Goal: Task Accomplishment & Management: Manage account settings

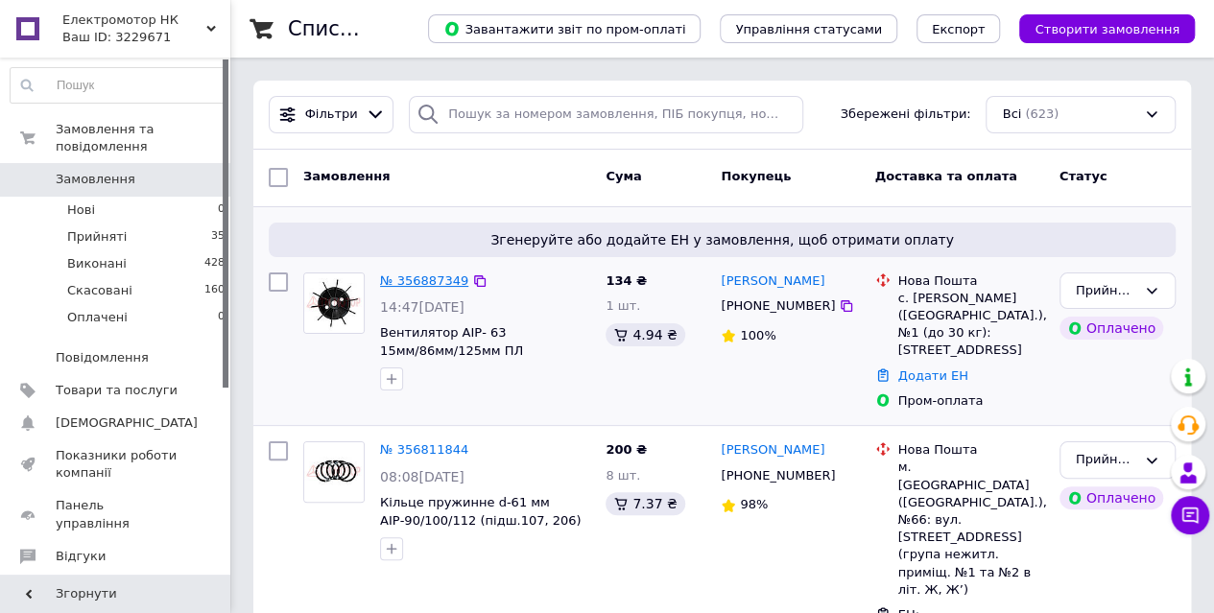
click at [438, 279] on link "№ 356887349" at bounding box center [424, 280] width 88 height 14
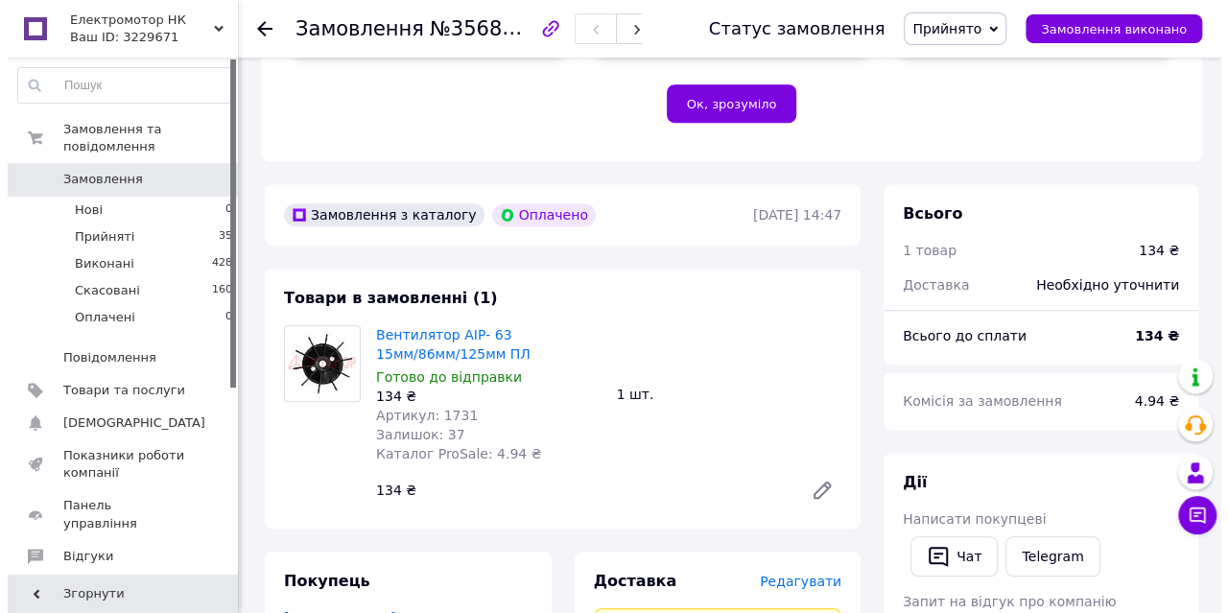
scroll to position [795, 0]
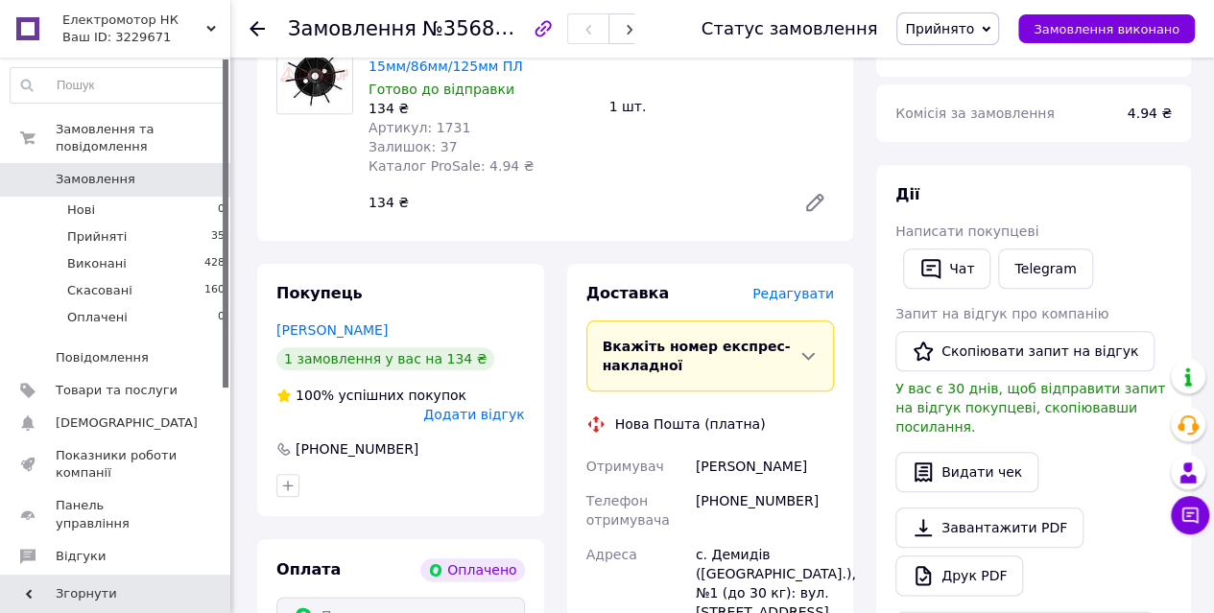
click at [795, 286] on span "Редагувати" at bounding box center [793, 293] width 82 height 15
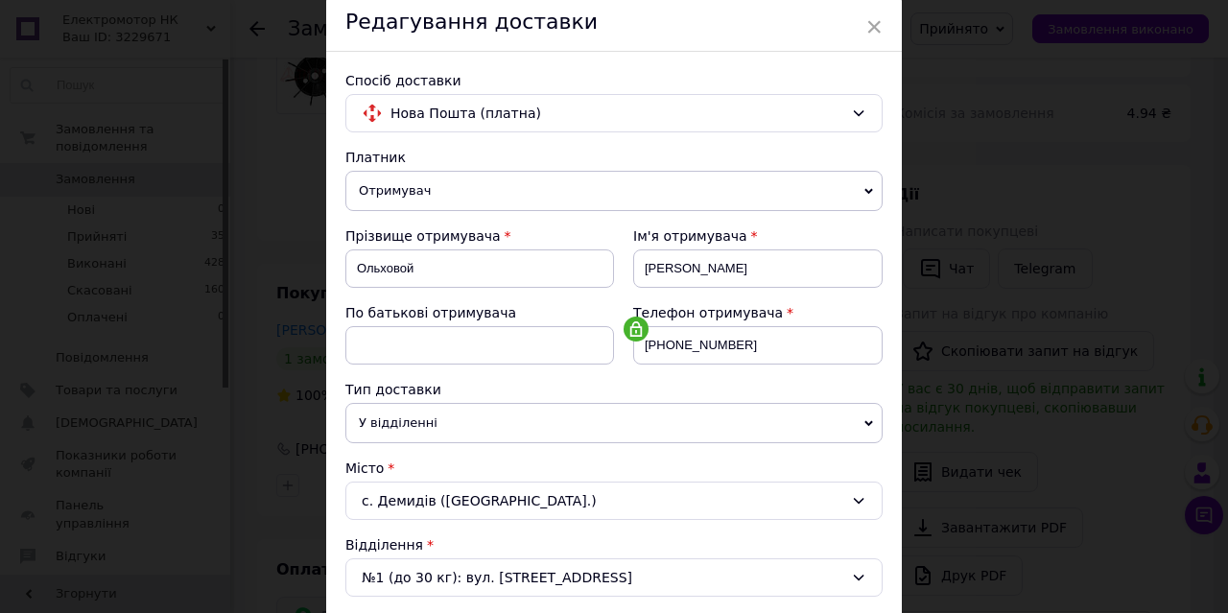
scroll to position [288, 0]
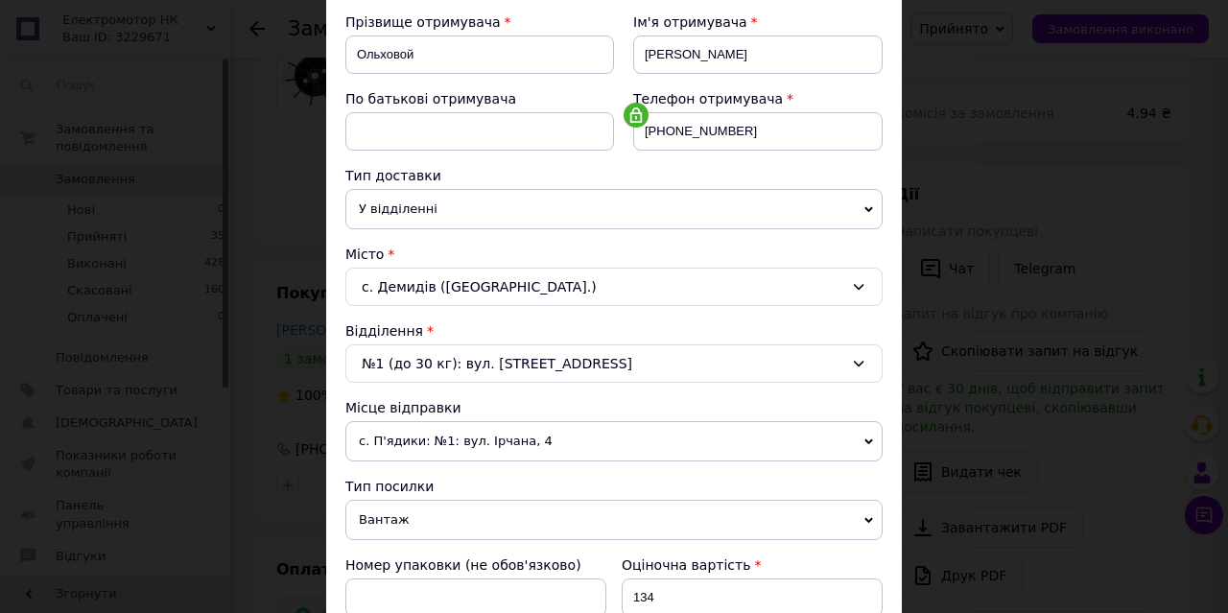
click at [388, 502] on span "Вантаж" at bounding box center [613, 520] width 537 height 40
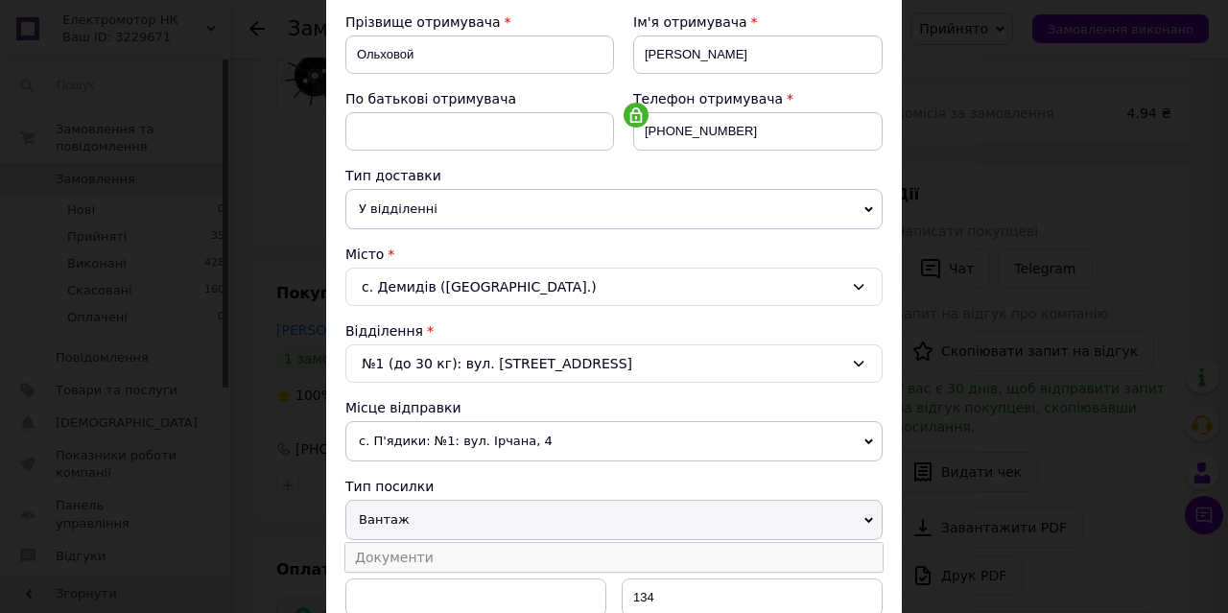
click at [391, 543] on li "Документи" at bounding box center [613, 557] width 537 height 29
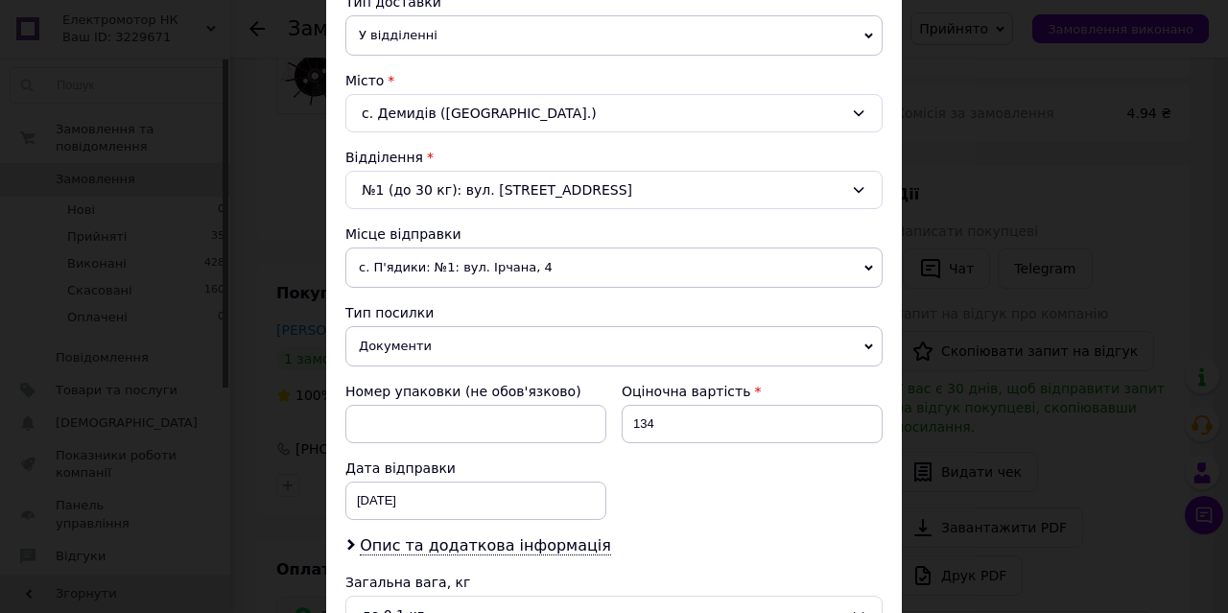
scroll to position [480, 0]
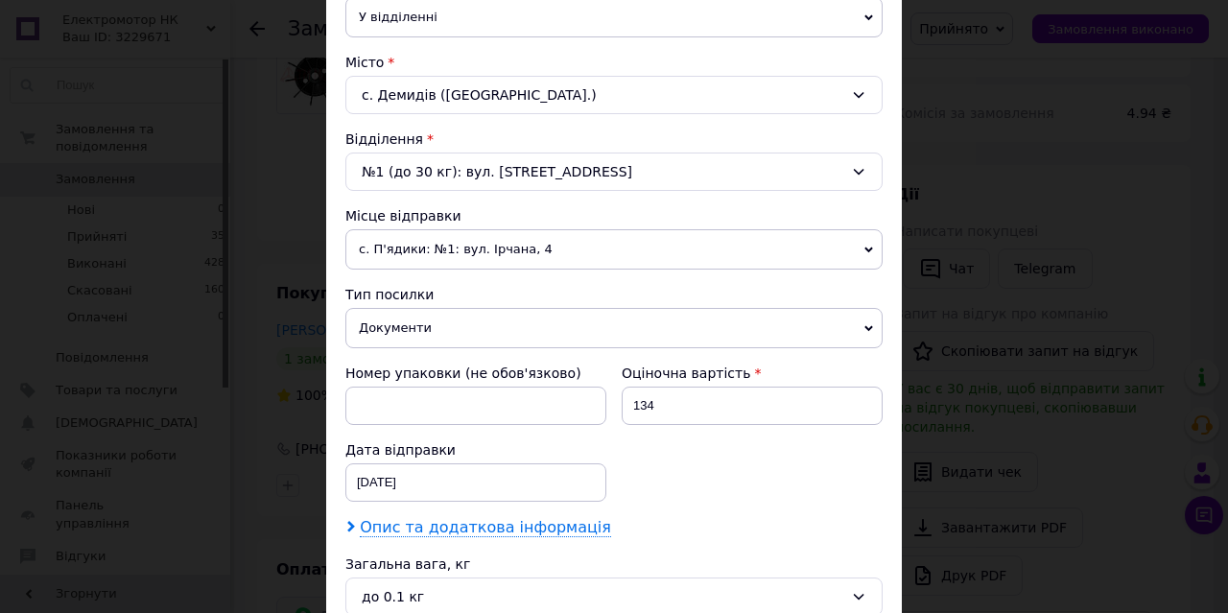
click at [396, 522] on span "Опис та додаткова інформація" at bounding box center [485, 527] width 251 height 19
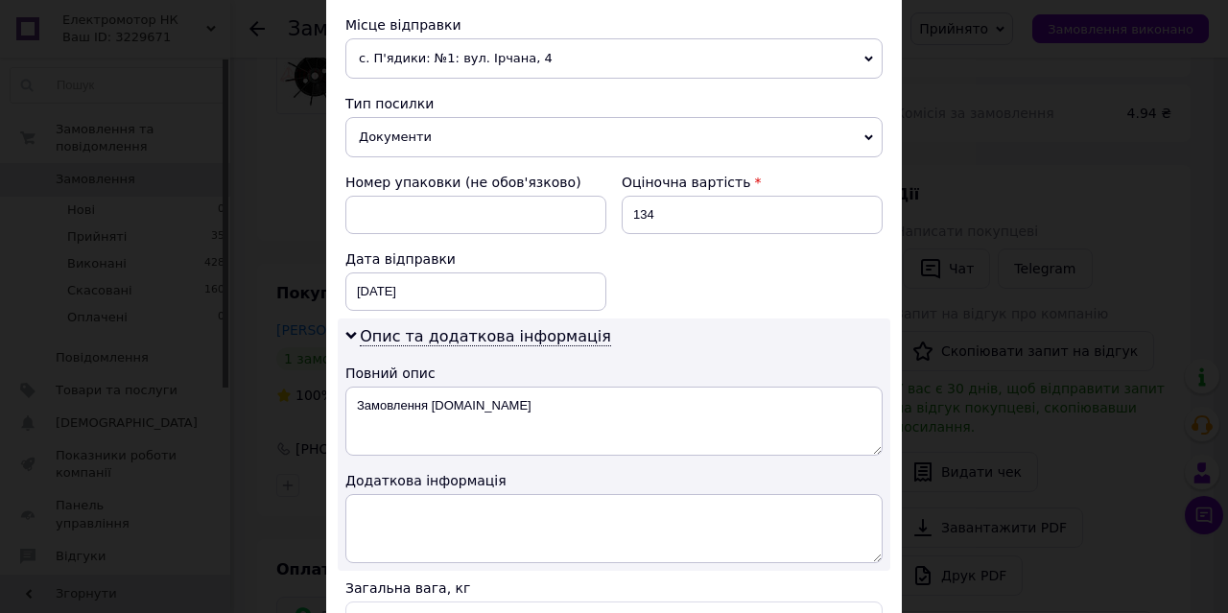
scroll to position [672, 0]
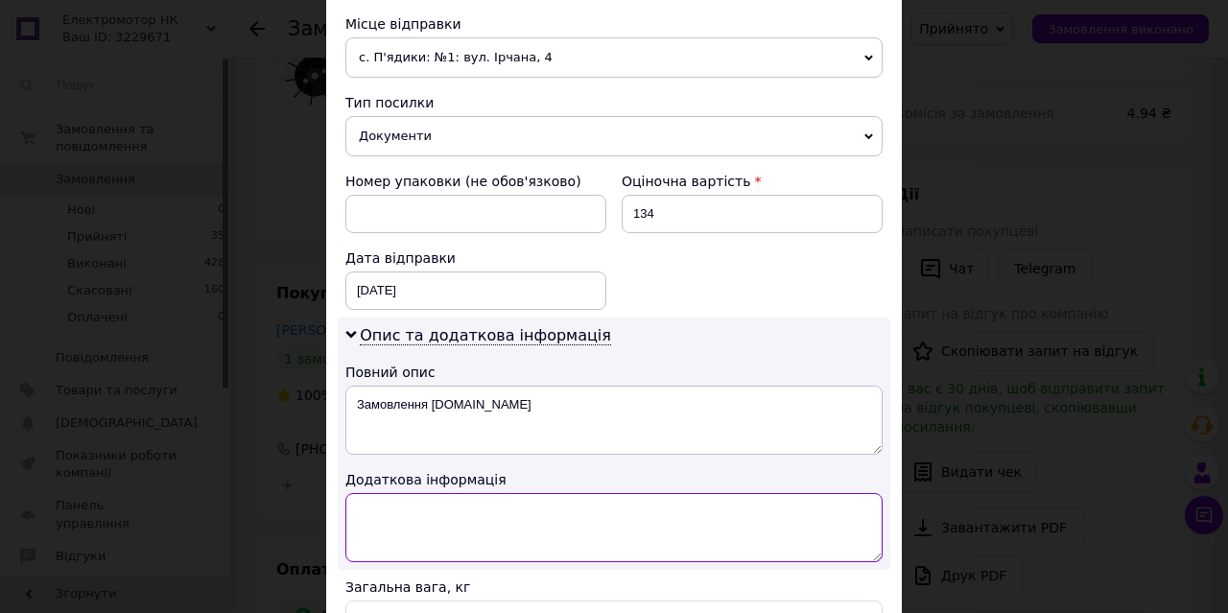
click at [397, 509] on textarea at bounding box center [613, 527] width 537 height 69
click at [628, 508] on textarea "ЗП-щд 946 вентилятор Арт. 1731 1 шт" at bounding box center [613, 527] width 537 height 69
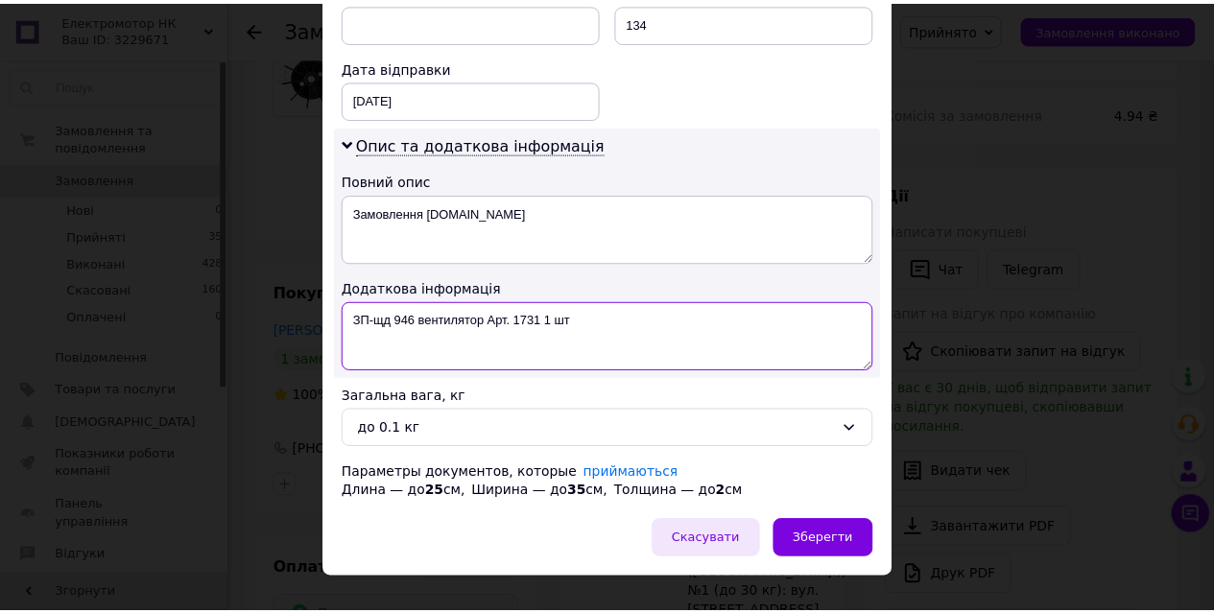
scroll to position [885, 0]
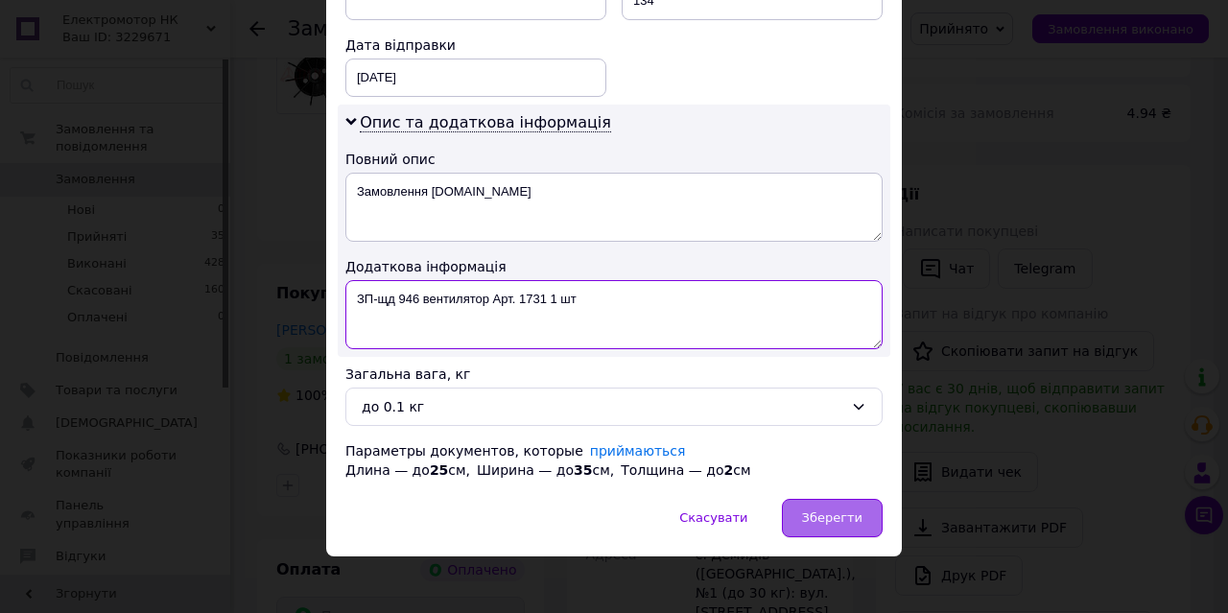
type textarea "ЗП-щд 946 вентилятор Арт. 1731 1 шт"
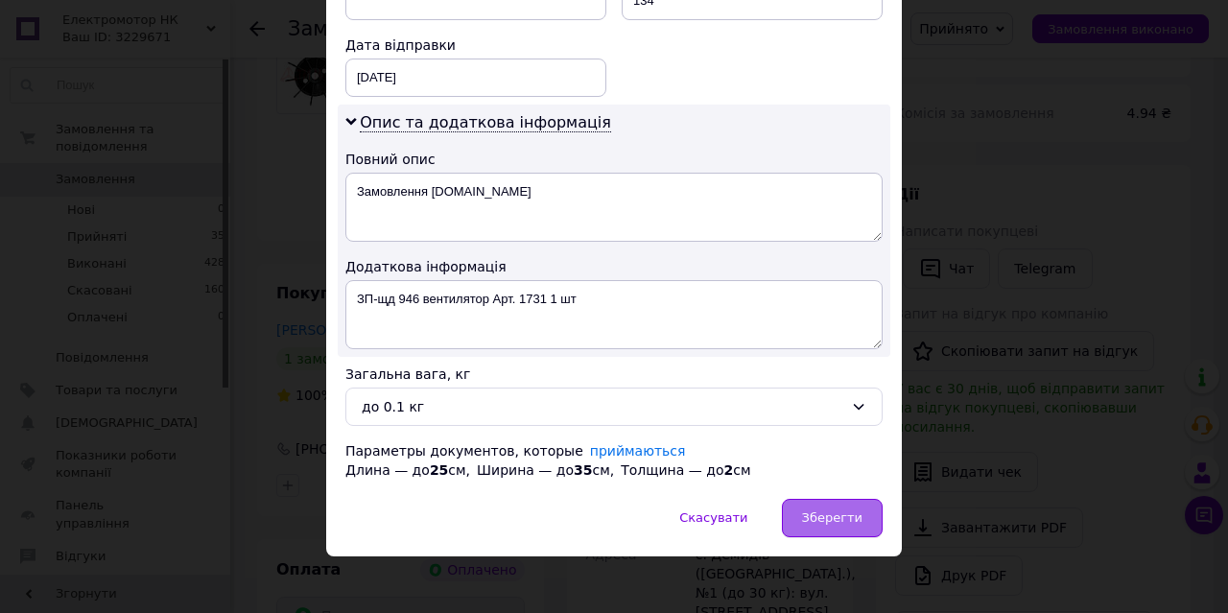
click at [865, 508] on div "Зберегти" at bounding box center [832, 518] width 101 height 38
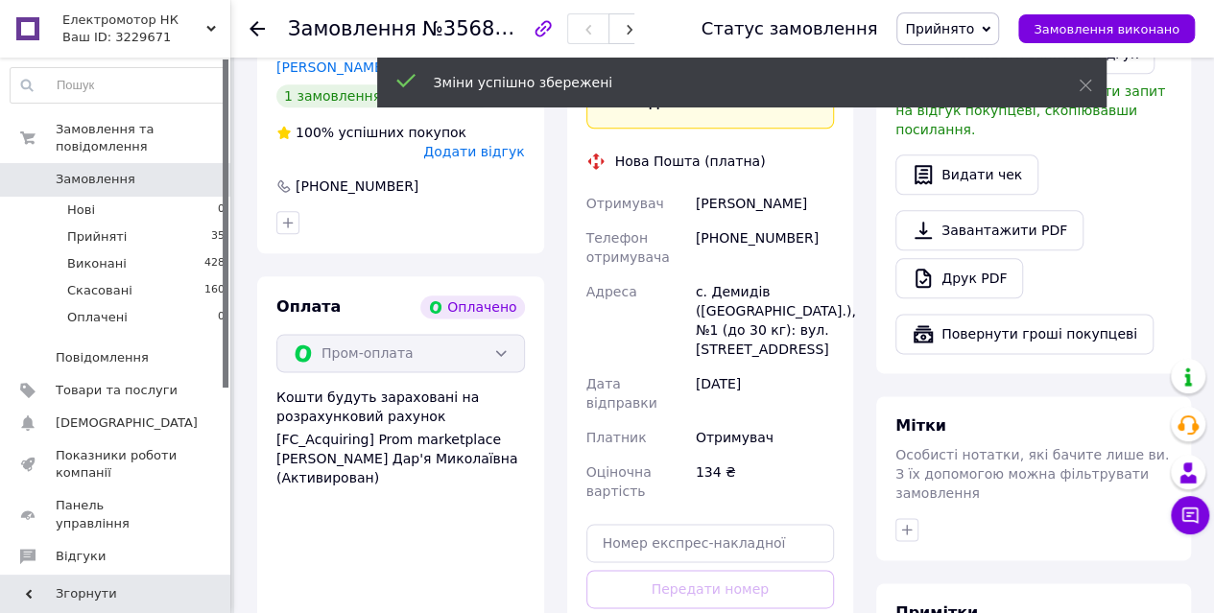
scroll to position [1083, 0]
